Goal: Task Accomplishment & Management: Use online tool/utility

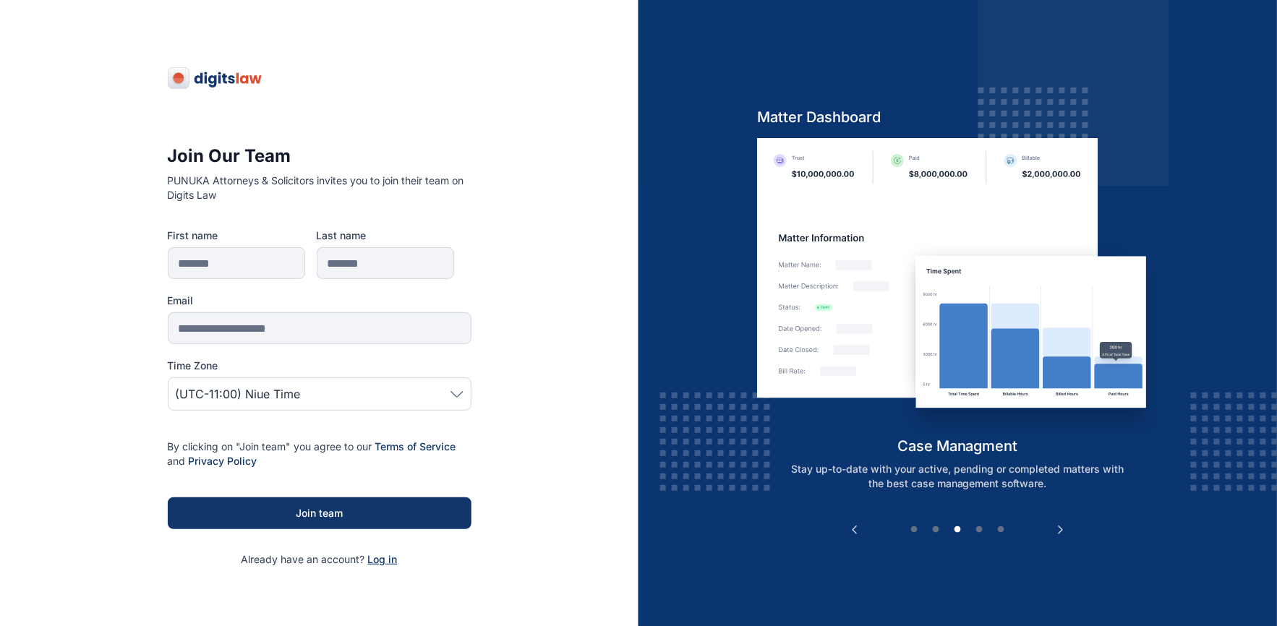
click at [385, 558] on span "Log in" at bounding box center [383, 559] width 30 height 12
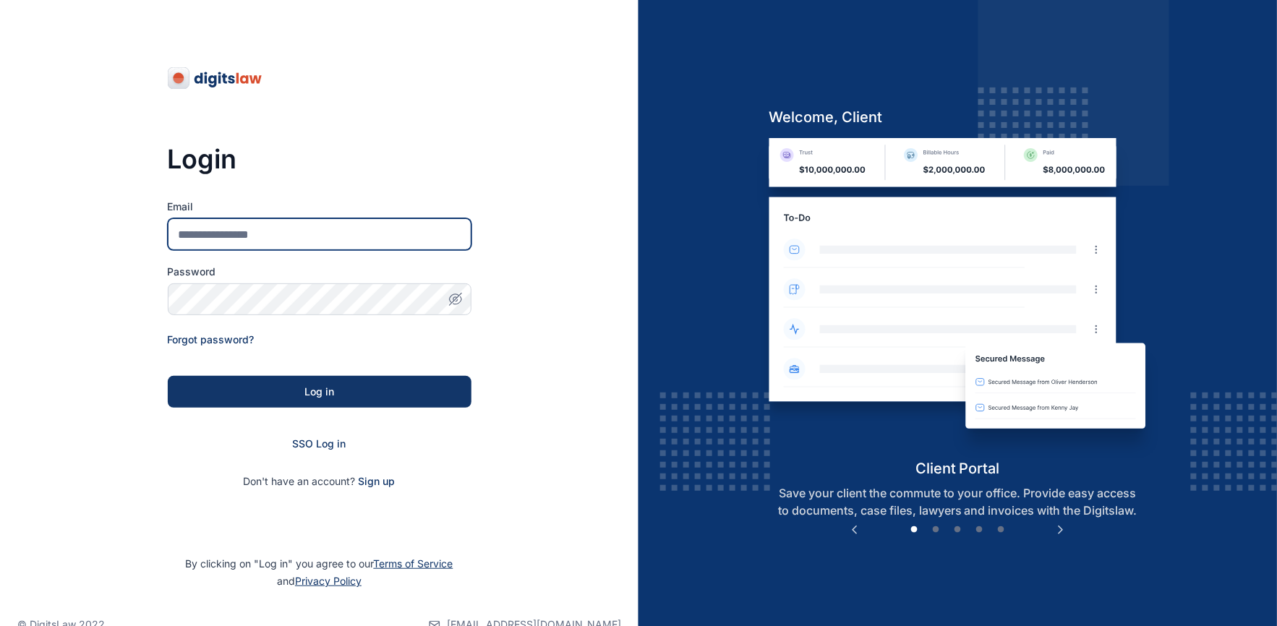
type input "**********"
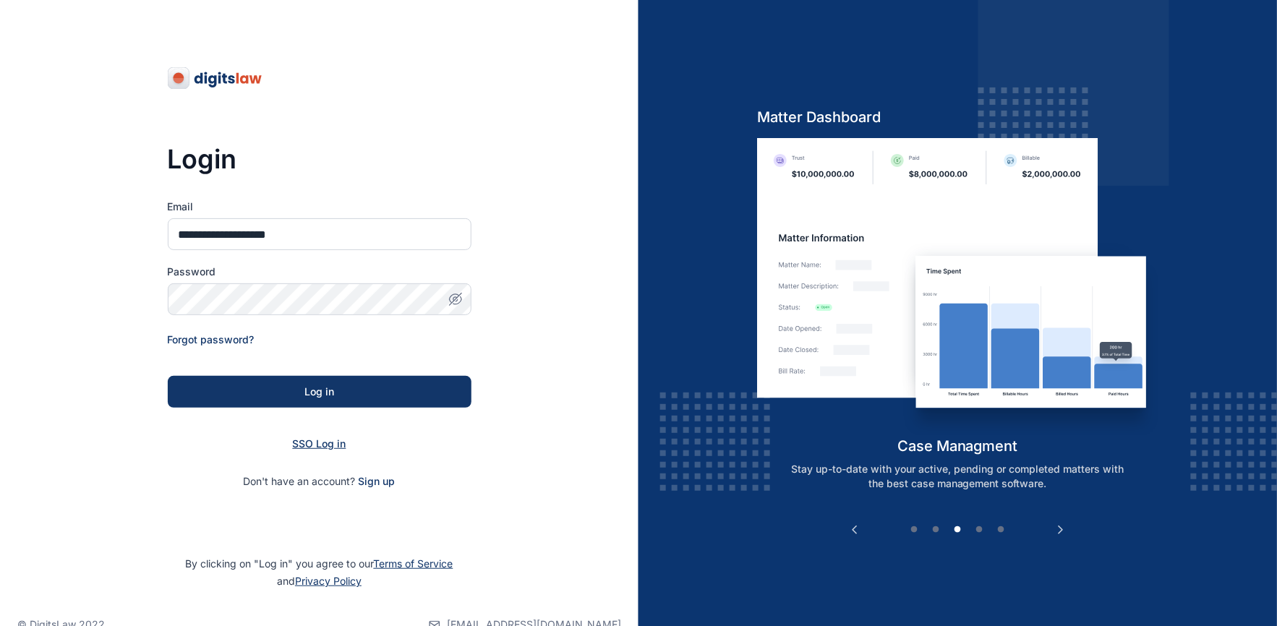
click at [307, 446] on span "SSO Log in" at bounding box center [320, 444] width 54 height 12
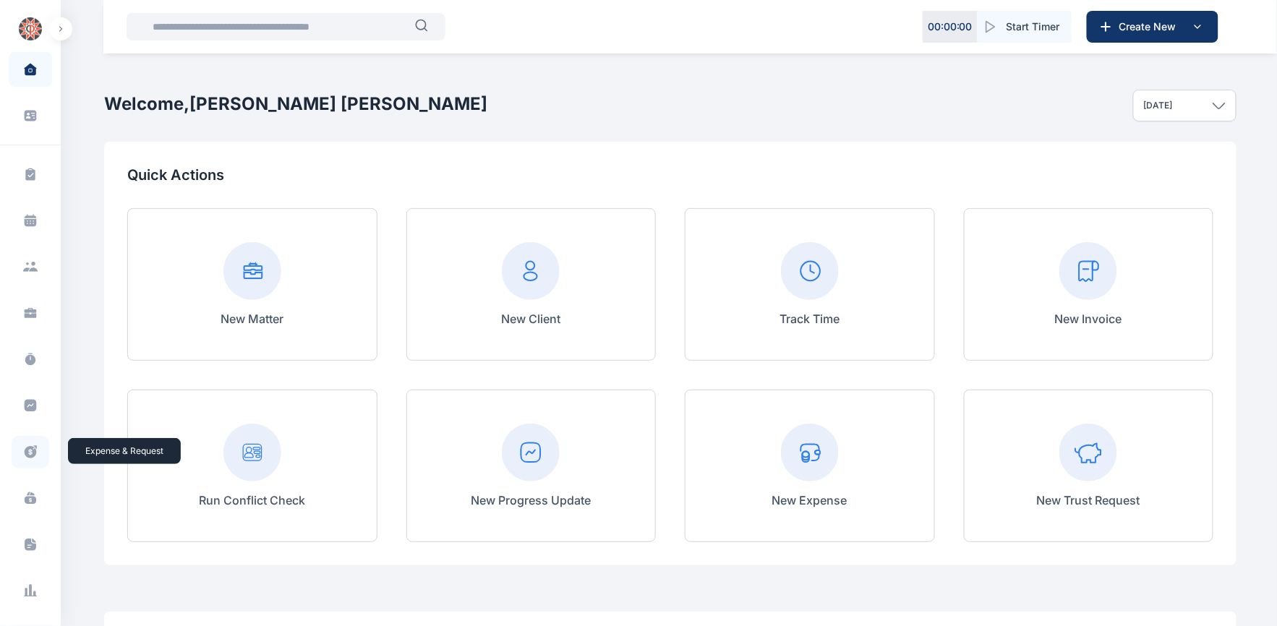
click at [27, 452] on icon at bounding box center [30, 452] width 14 height 15
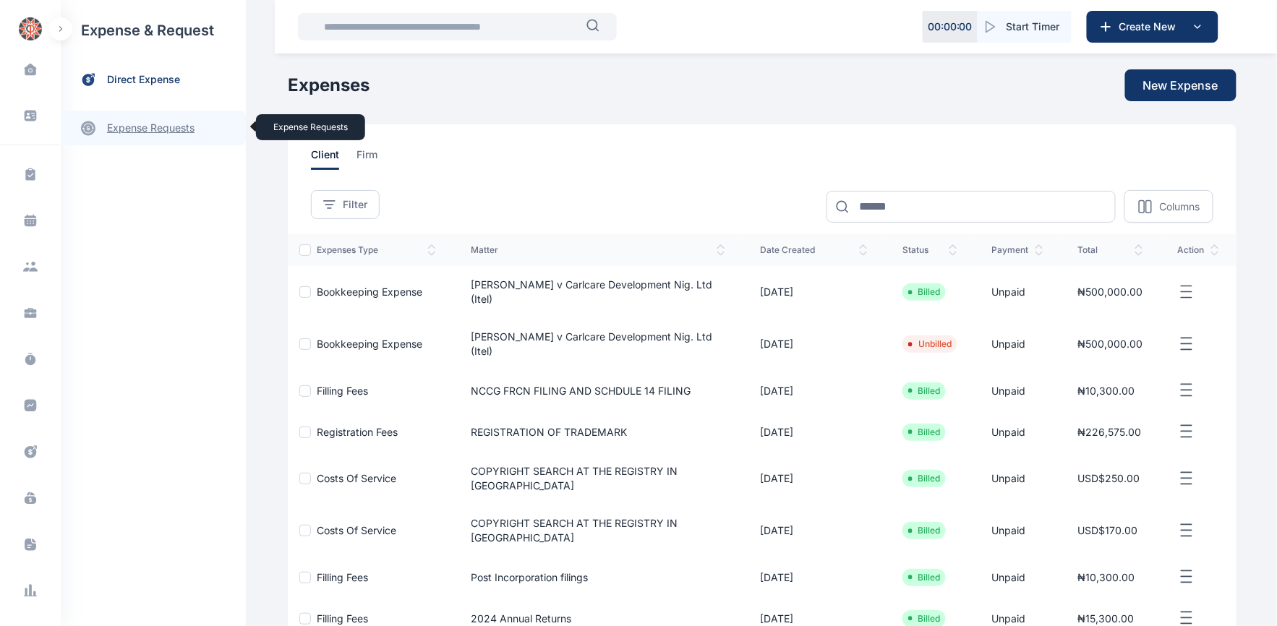
click at [137, 130] on link "expense requests expense requests" at bounding box center [153, 128] width 185 height 35
click at [150, 179] on span "Expense Request Expense Request" at bounding box center [173, 179] width 131 height 27
